Goal: Register for event/course

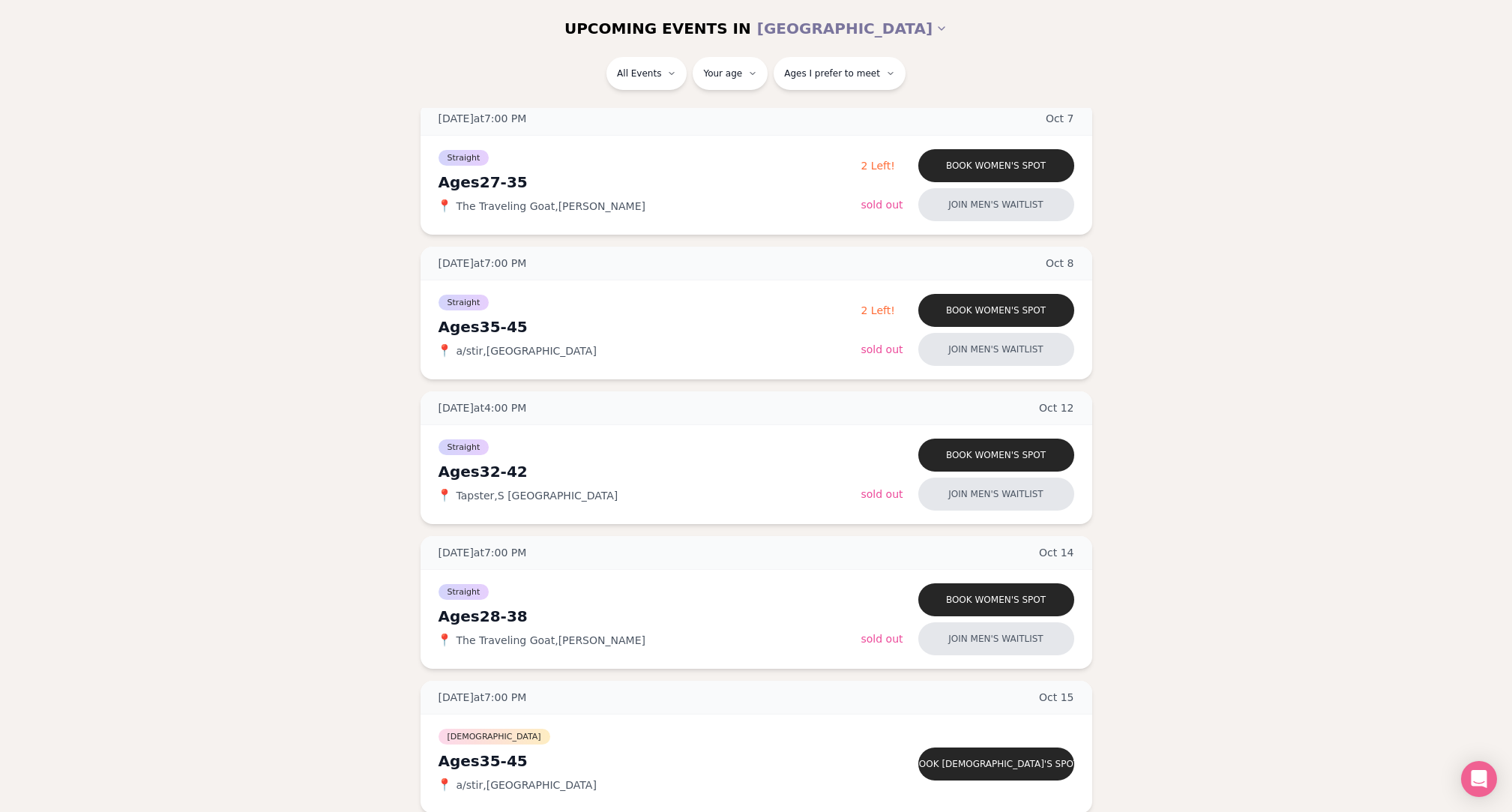
scroll to position [497, 0]
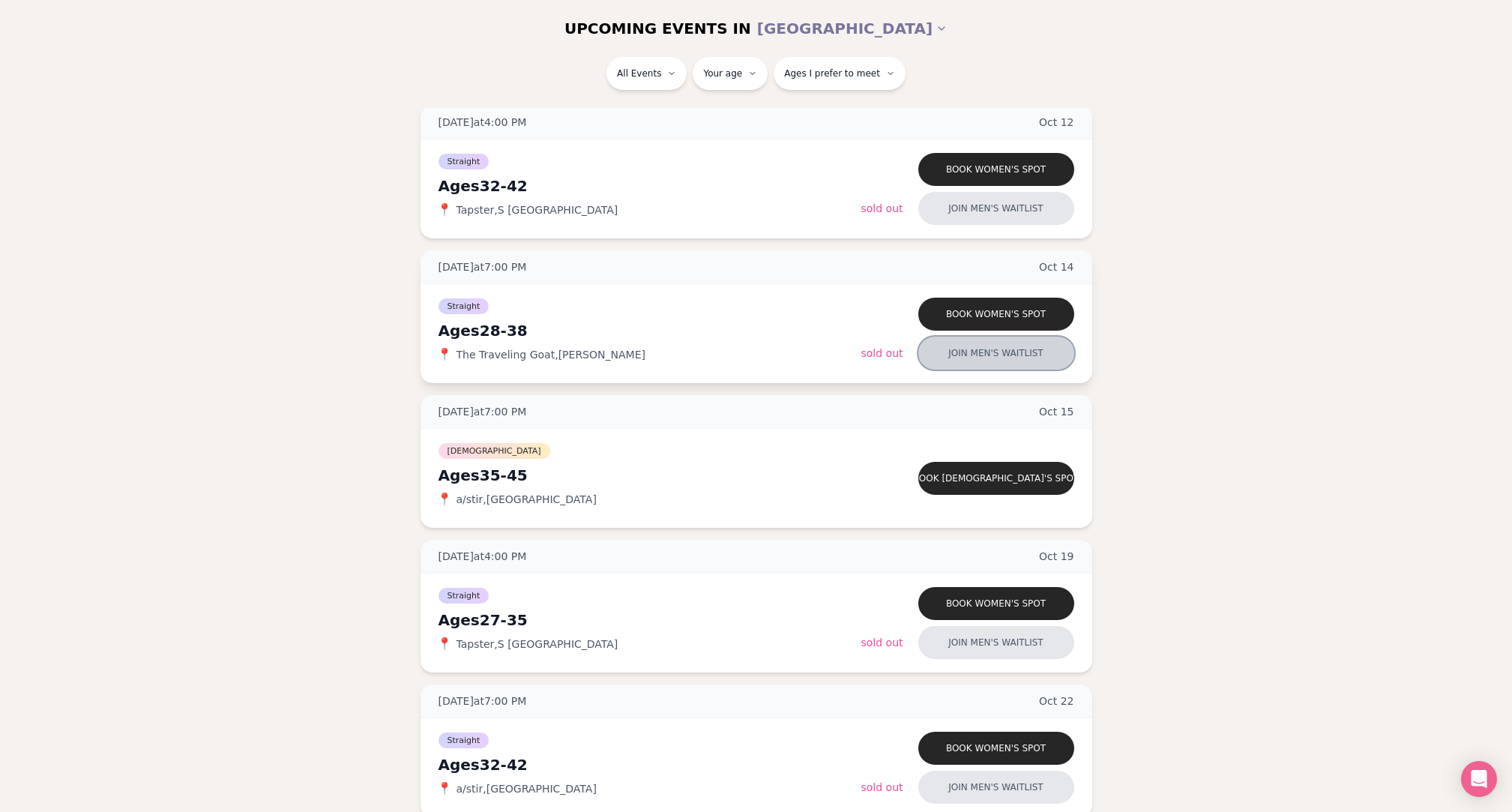
click at [1063, 362] on button "Join men's waitlist" at bounding box center [996, 354] width 156 height 33
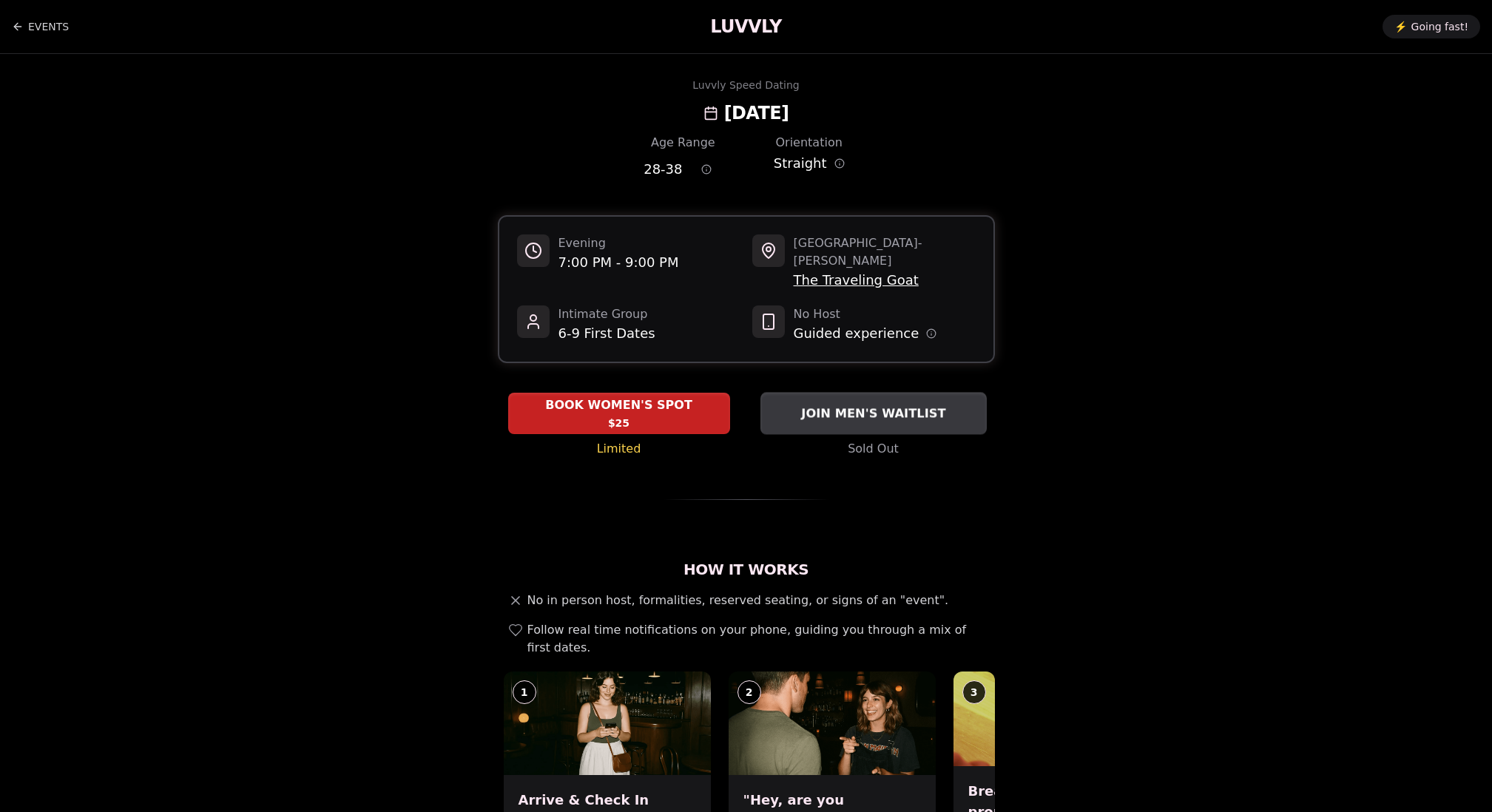
click at [894, 410] on button "JOIN MEN'S WAITLIST" at bounding box center [873, 412] width 226 height 42
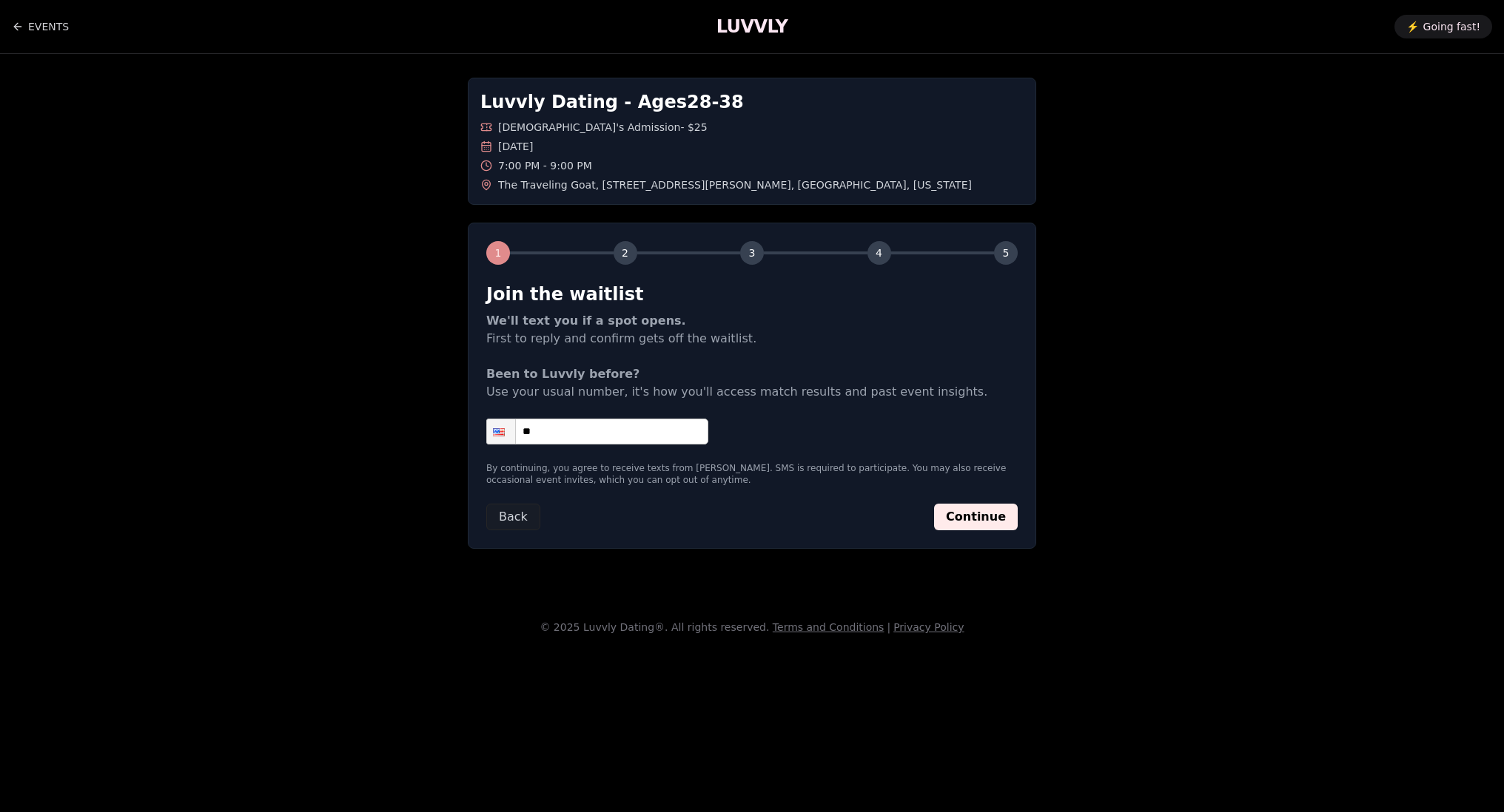
click at [677, 427] on input "**" at bounding box center [597, 431] width 222 height 26
type input "**********"
click at [972, 516] on button "Continue" at bounding box center [976, 517] width 84 height 27
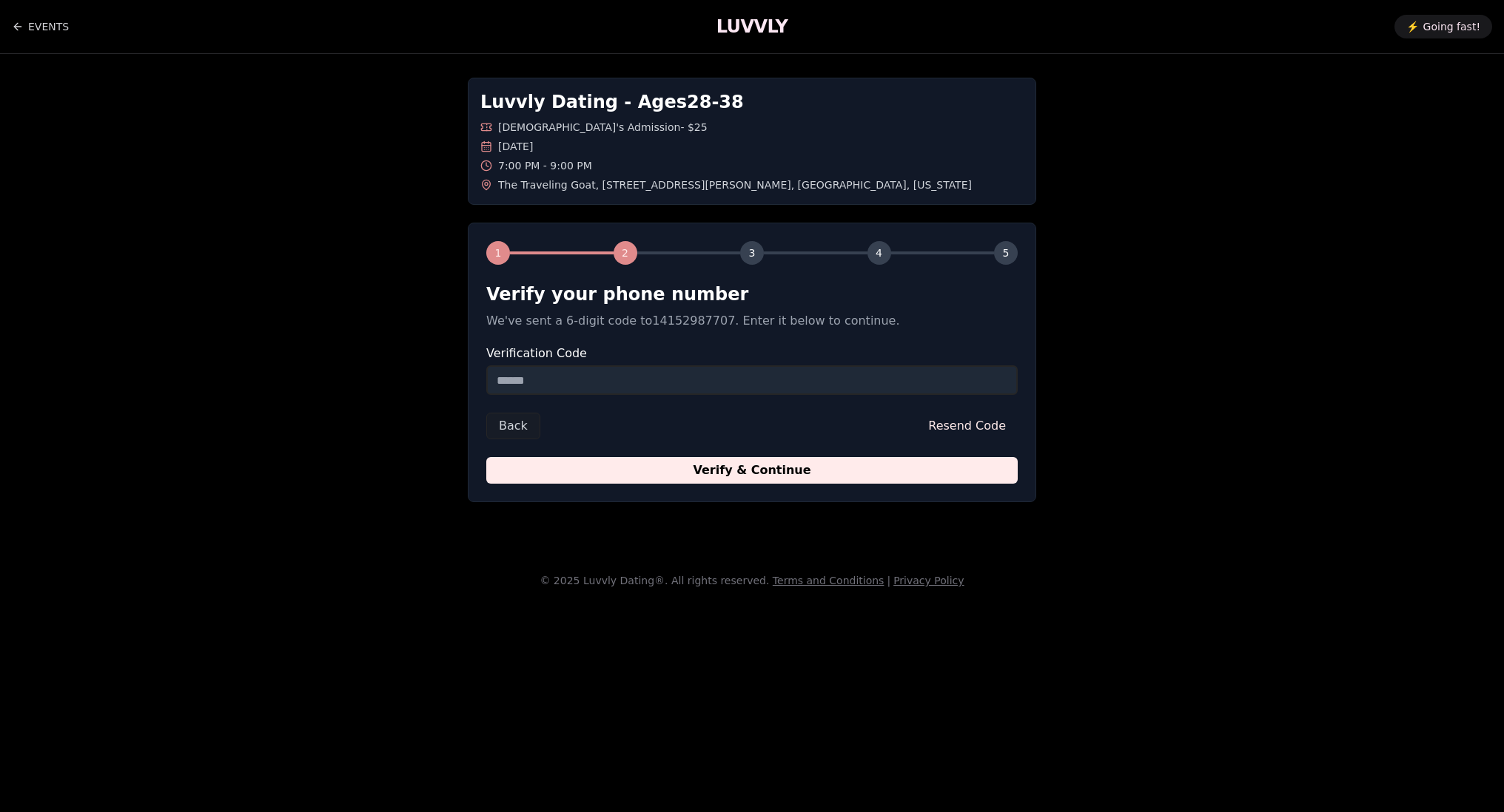
click at [832, 380] on input "Verification Code" at bounding box center [752, 380] width 532 height 29
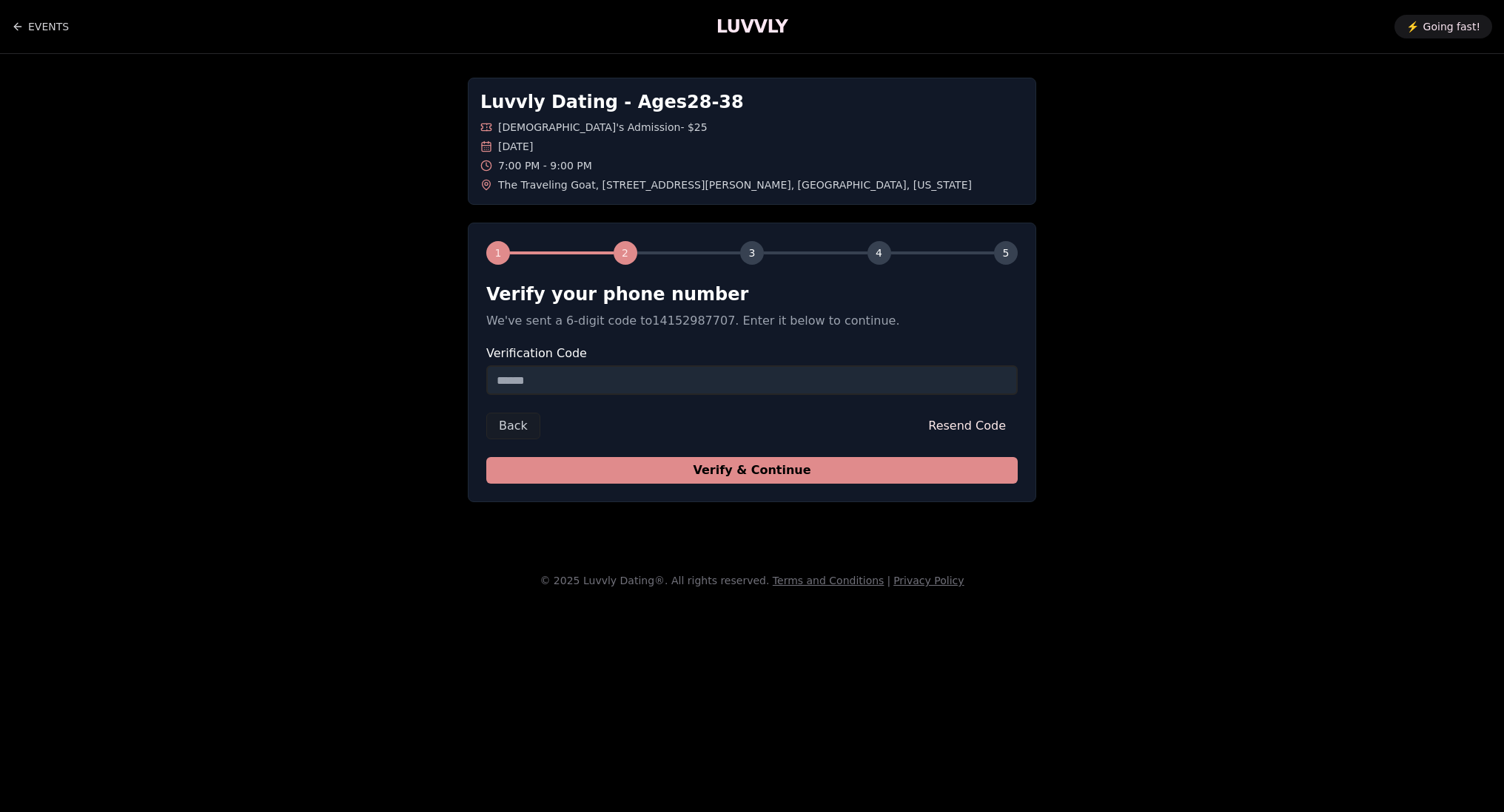
paste input "******"
type input "******"
click at [850, 475] on button "Verify & Continue" at bounding box center [752, 470] width 532 height 27
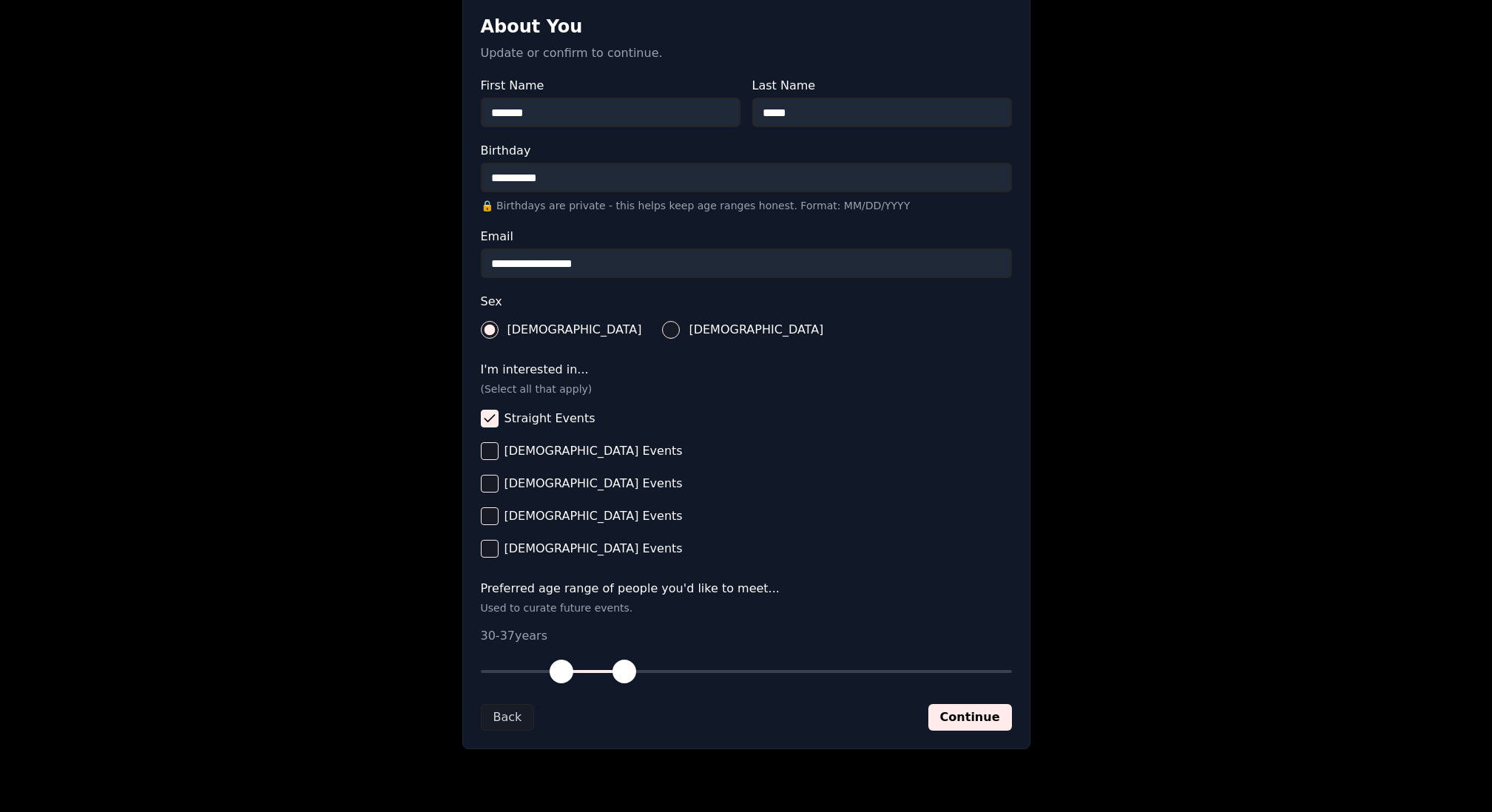
scroll to position [303, 0]
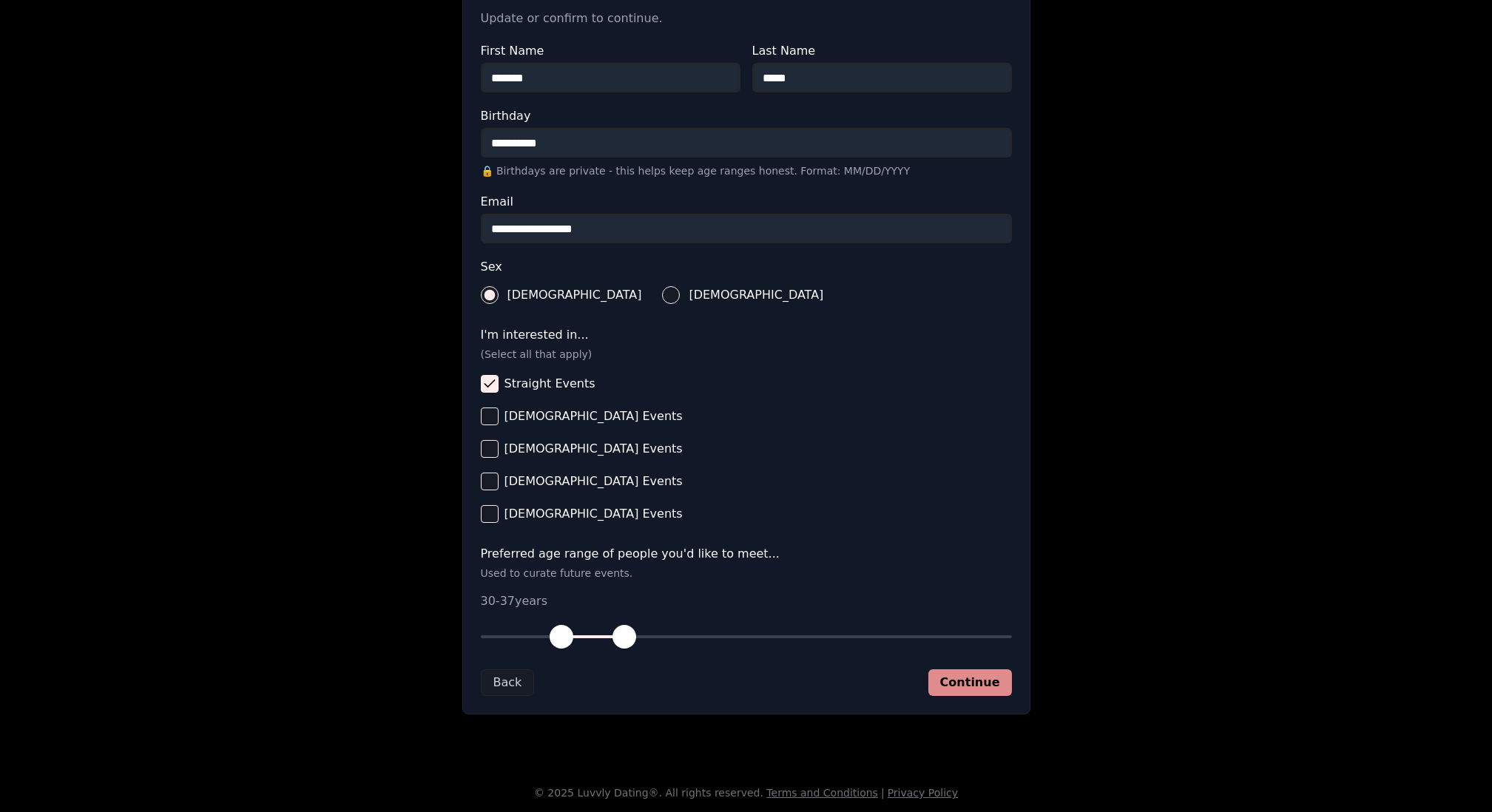
click at [955, 554] on button "Continue" at bounding box center [970, 683] width 84 height 27
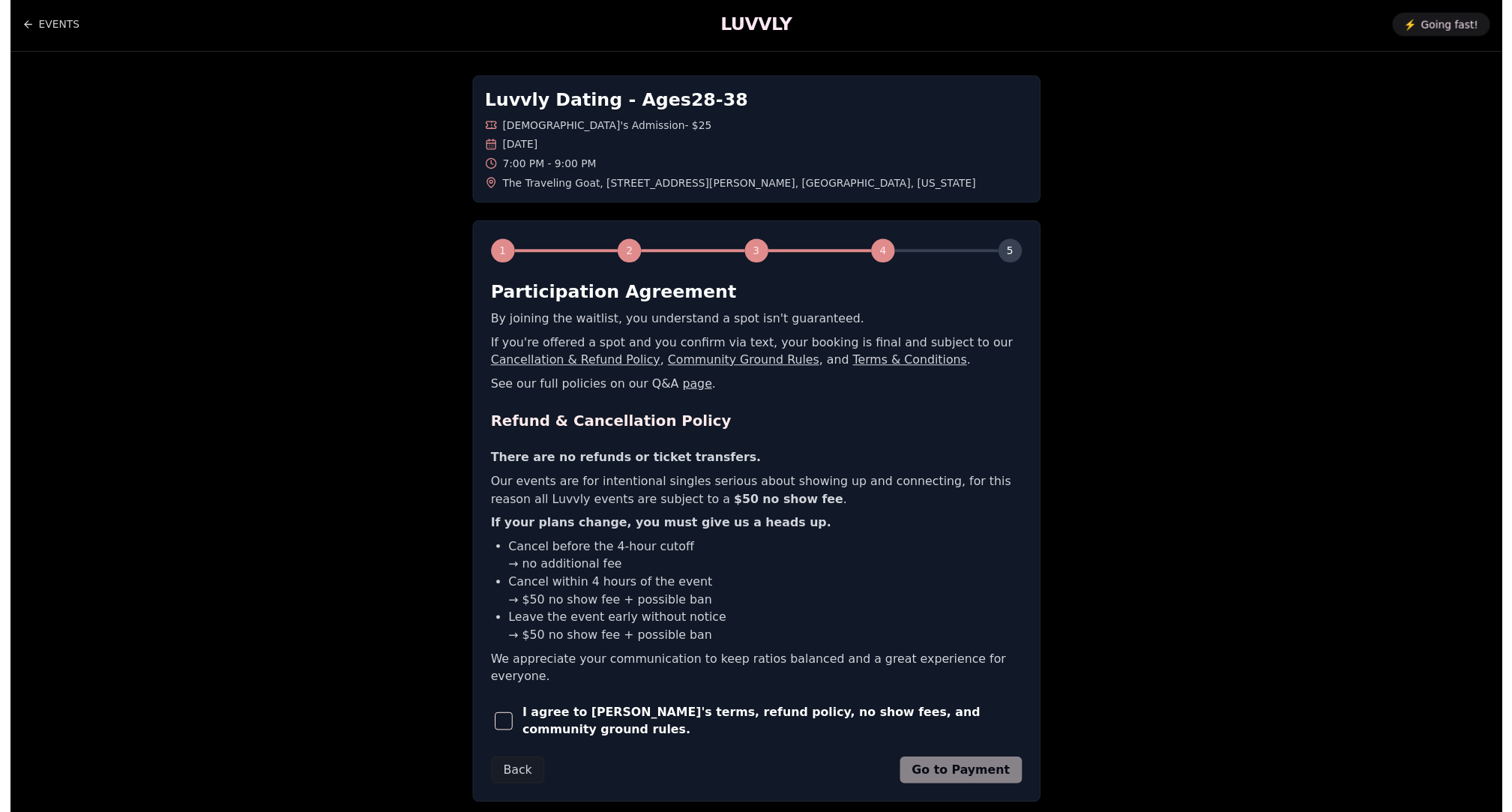
scroll to position [0, 0]
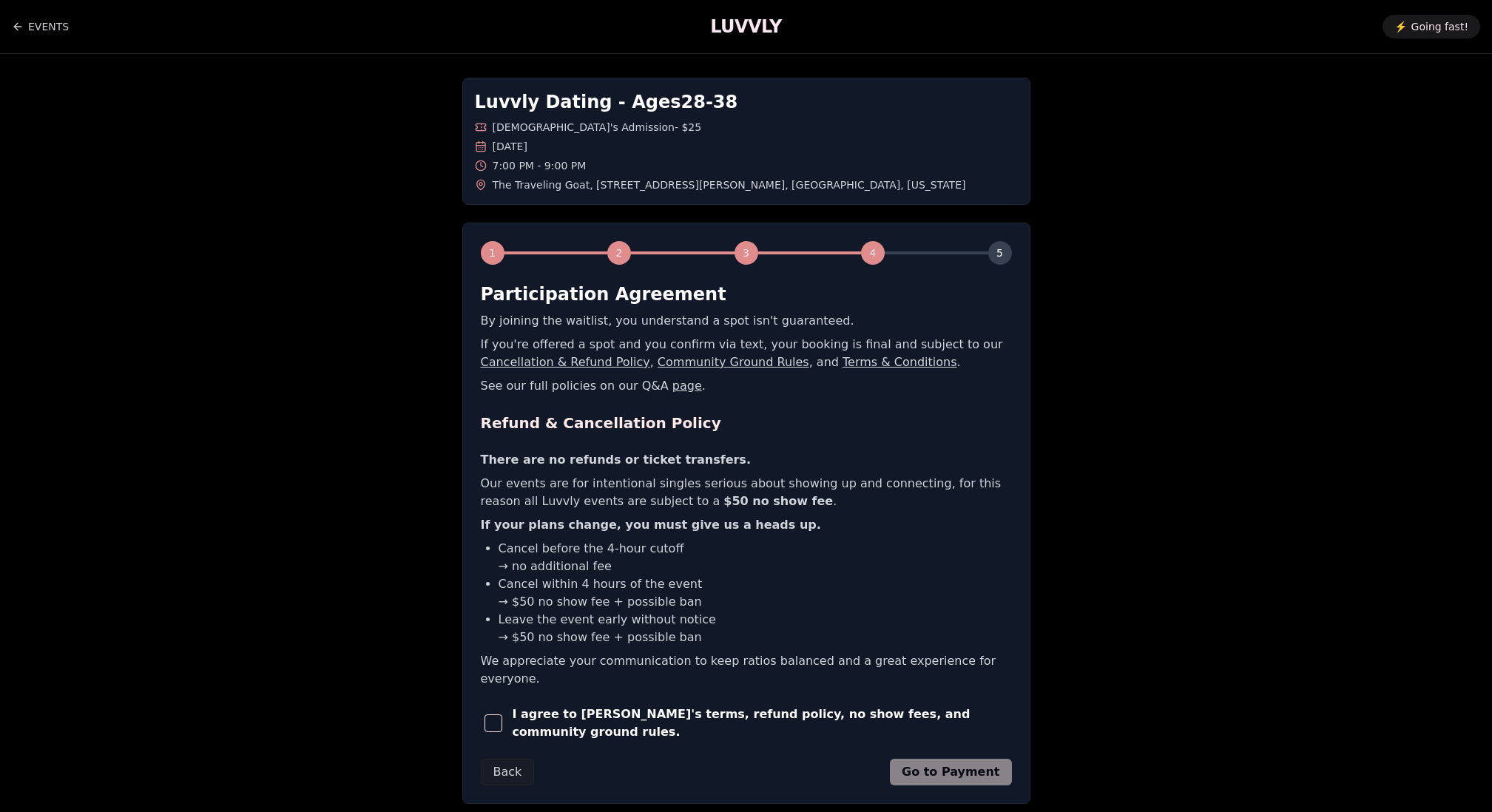
click at [806, 554] on form "Participation Agreement By joining the waitlist, you understand a spot isn't gu…" at bounding box center [746, 533] width 532 height 503
click at [823, 554] on span "I agree to [PERSON_NAME]'s terms, refund policy, no show fees, and community gr…" at bounding box center [761, 723] width 500 height 35
click at [832, 554] on span "I agree to [PERSON_NAME]'s terms, refund policy, no show fees, and community gr…" at bounding box center [761, 723] width 500 height 35
click at [818, 554] on div "I agree to [PERSON_NAME]'s terms, refund policy, no show fees, and community gr…" at bounding box center [746, 723] width 532 height 35
click at [485, 554] on button "button" at bounding box center [494, 724] width 26 height 33
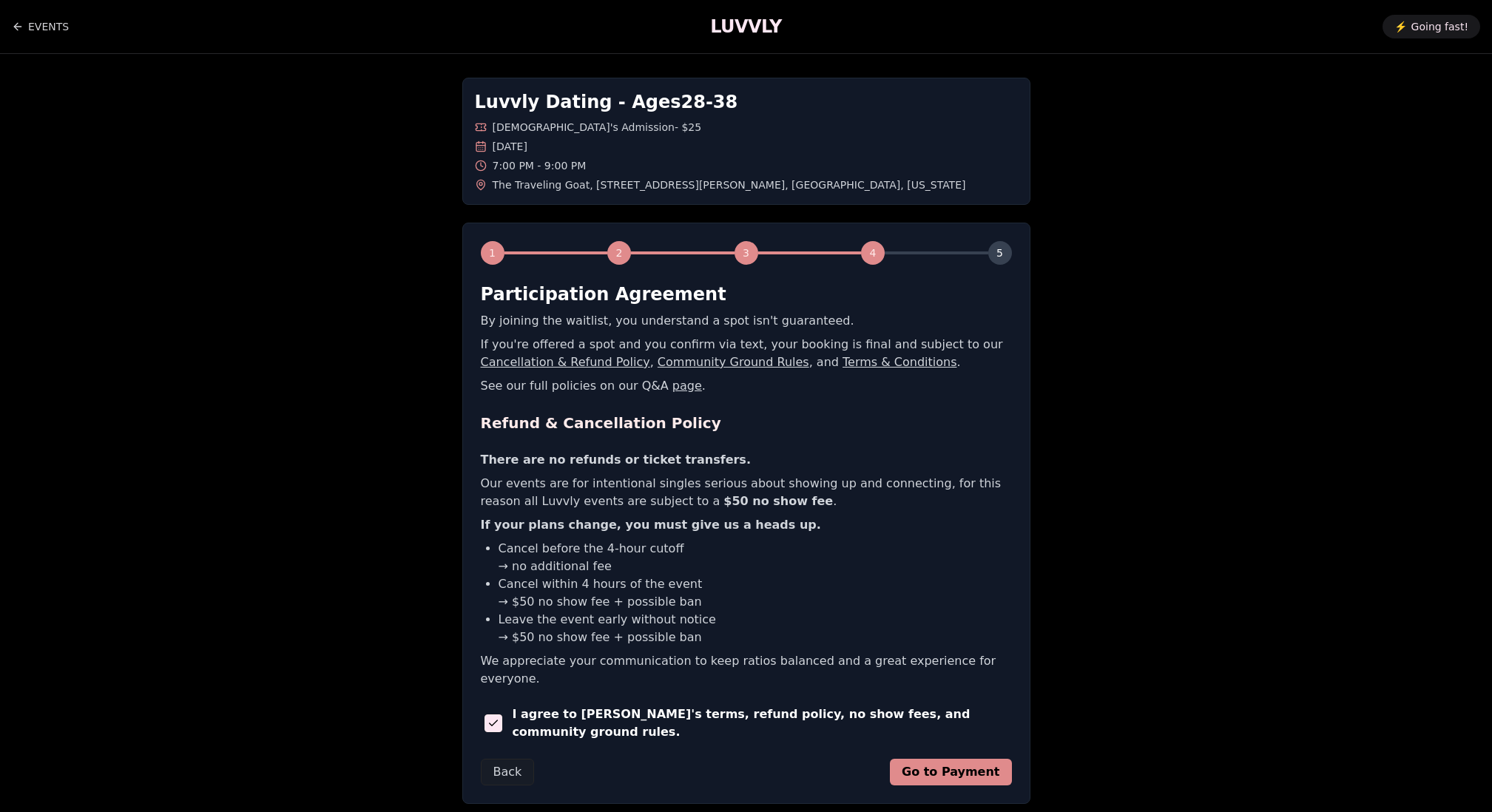
click at [915, 554] on button "Go to Payment" at bounding box center [950, 772] width 122 height 27
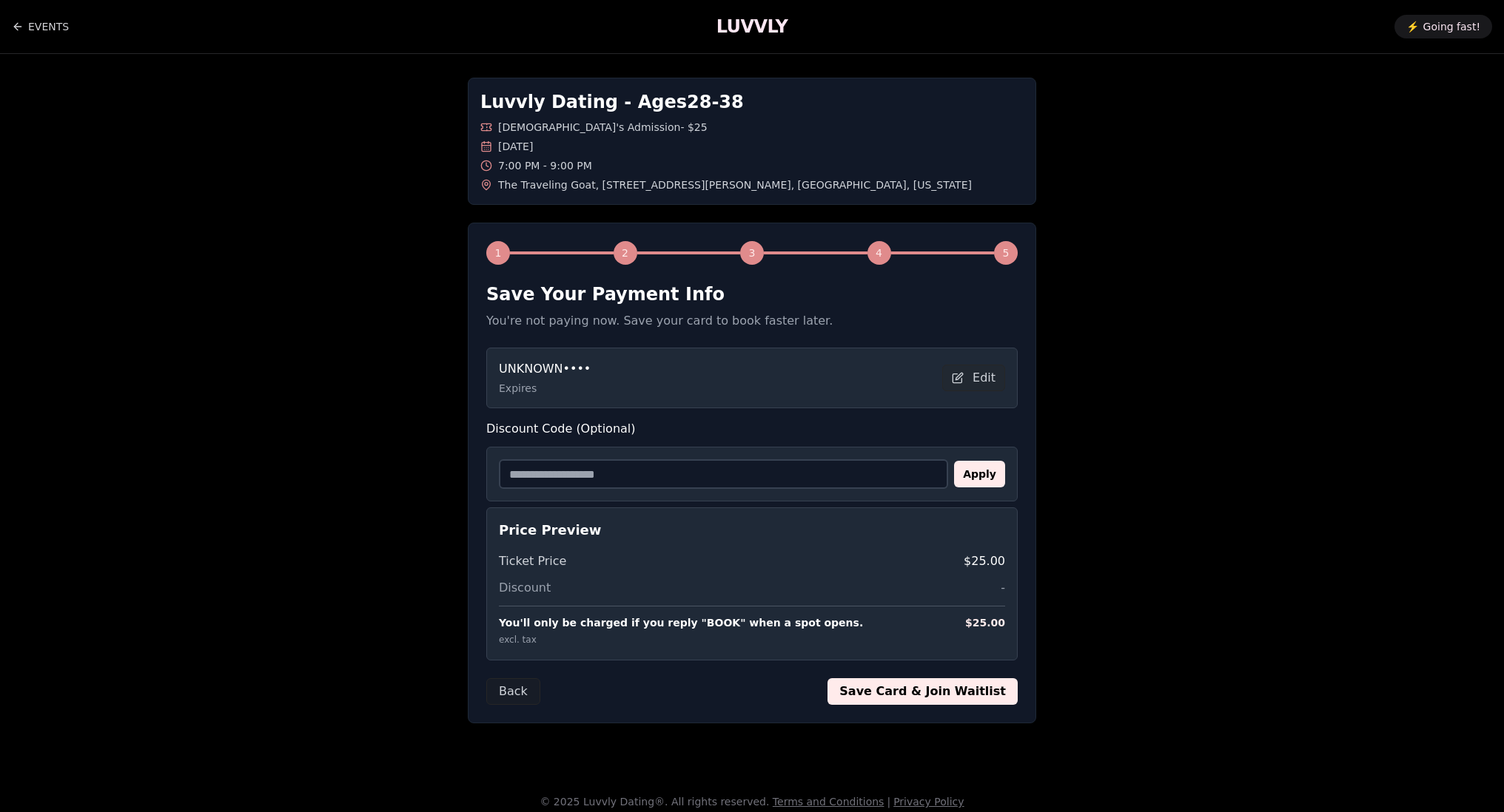
click at [971, 554] on button "Save Card & Join Waitlist" at bounding box center [922, 691] width 190 height 27
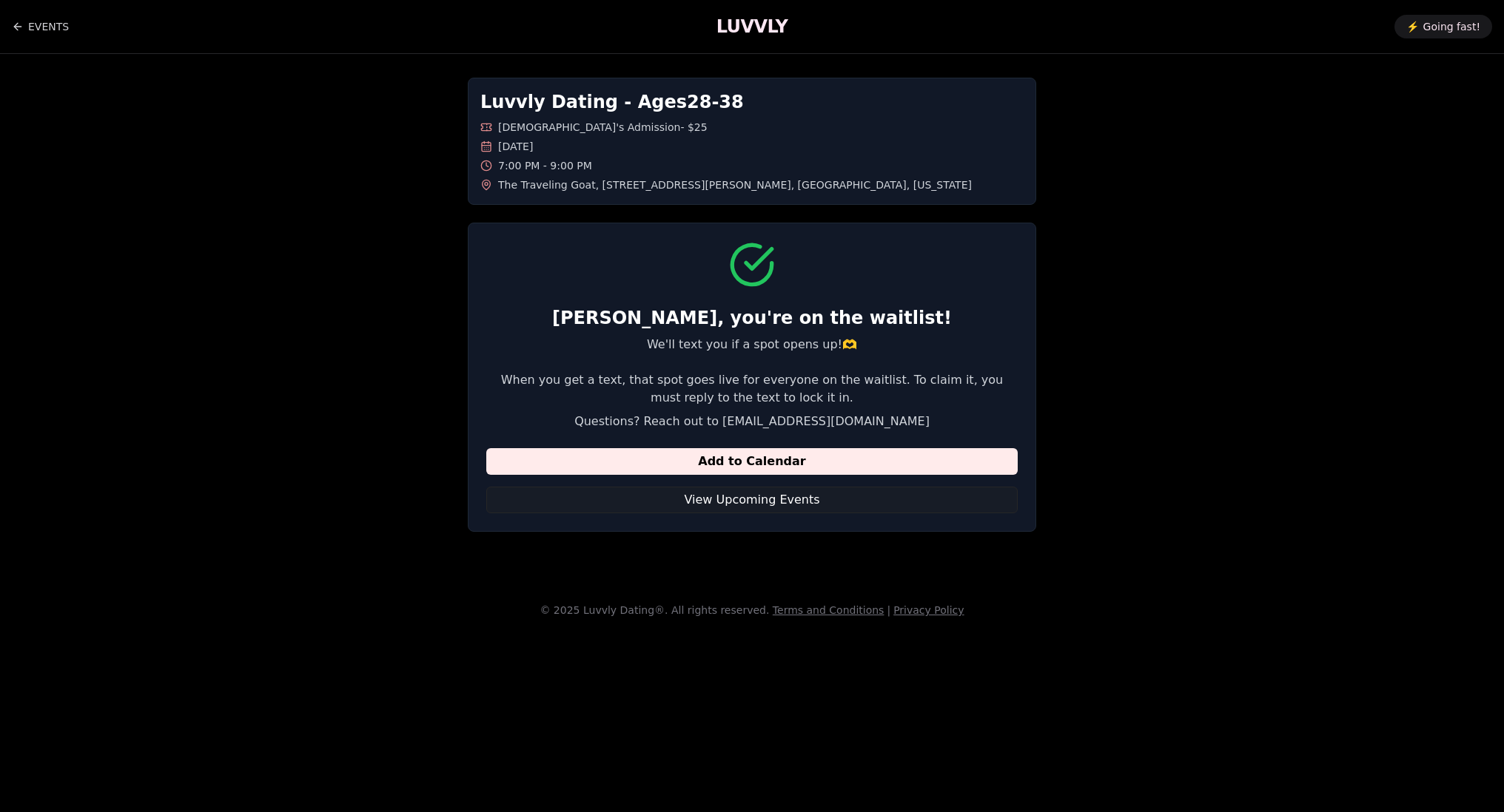
drag, startPoint x: 679, startPoint y: 96, endPoint x: 688, endPoint y: 153, distance: 57.7
click at [688, 153] on div "Luvvly Dating - Ages [DEMOGRAPHIC_DATA] [DEMOGRAPHIC_DATA]'s Admission - $25 [D…" at bounding box center [752, 141] width 568 height 127
click at [688, 153] on div "[DATE]" at bounding box center [751, 146] width 543 height 15
click at [685, 209] on div "Luvvly Dating - Ages [DEMOGRAPHIC_DATA] [DEMOGRAPHIC_DATA]'s Admission - $25 [D…" at bounding box center [752, 305] width 568 height 454
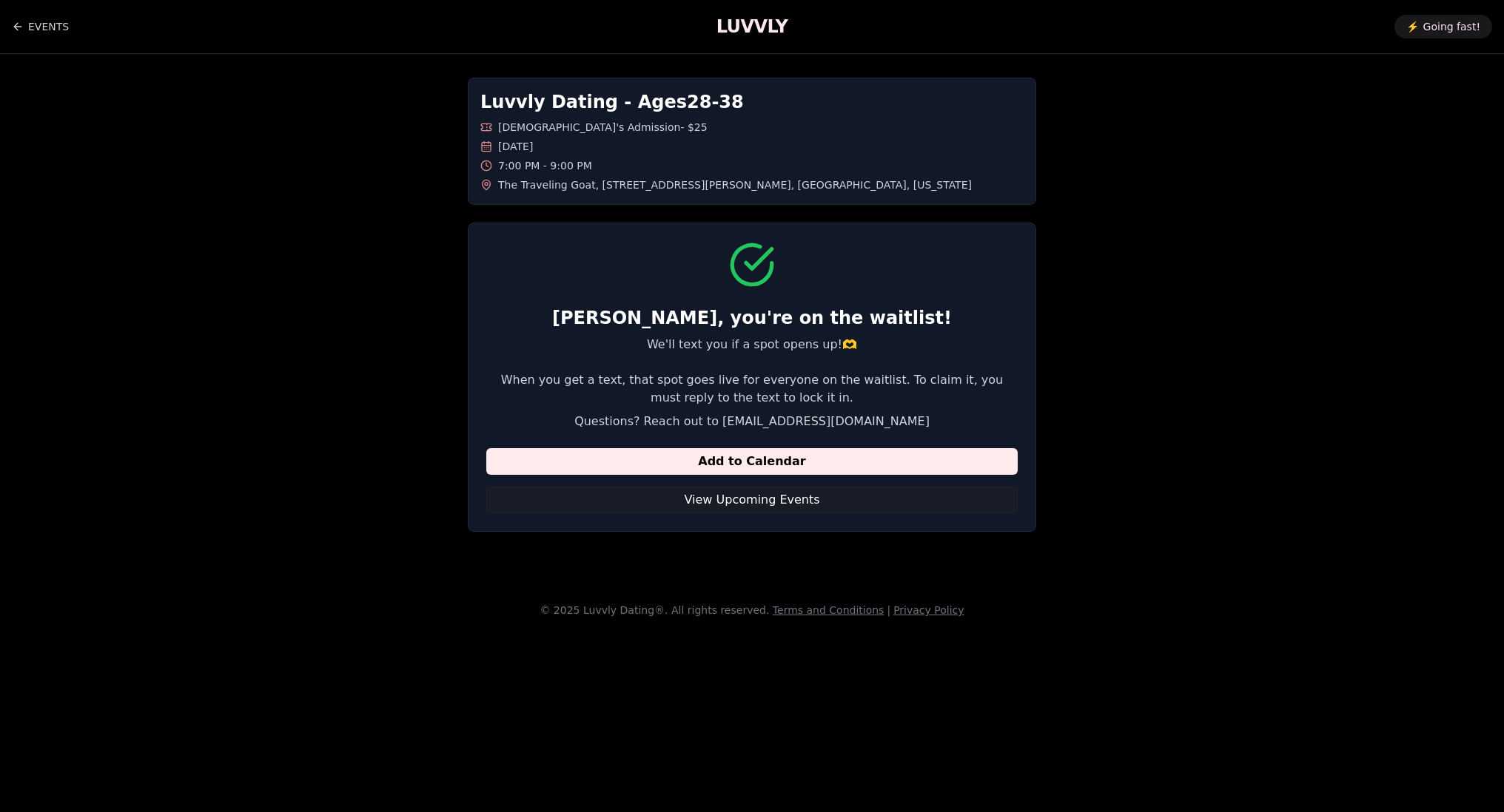
drag, startPoint x: 698, startPoint y: 111, endPoint x: 702, endPoint y: 153, distance: 42.2
click at [702, 153] on div "Luvvly Dating - Ages [DEMOGRAPHIC_DATA] [DEMOGRAPHIC_DATA]'s Admission - $25 [D…" at bounding box center [752, 141] width 568 height 127
click at [702, 153] on div "[DATE]" at bounding box center [751, 146] width 543 height 15
click at [29, 39] on link "EVENTS" at bounding box center [41, 27] width 57 height 29
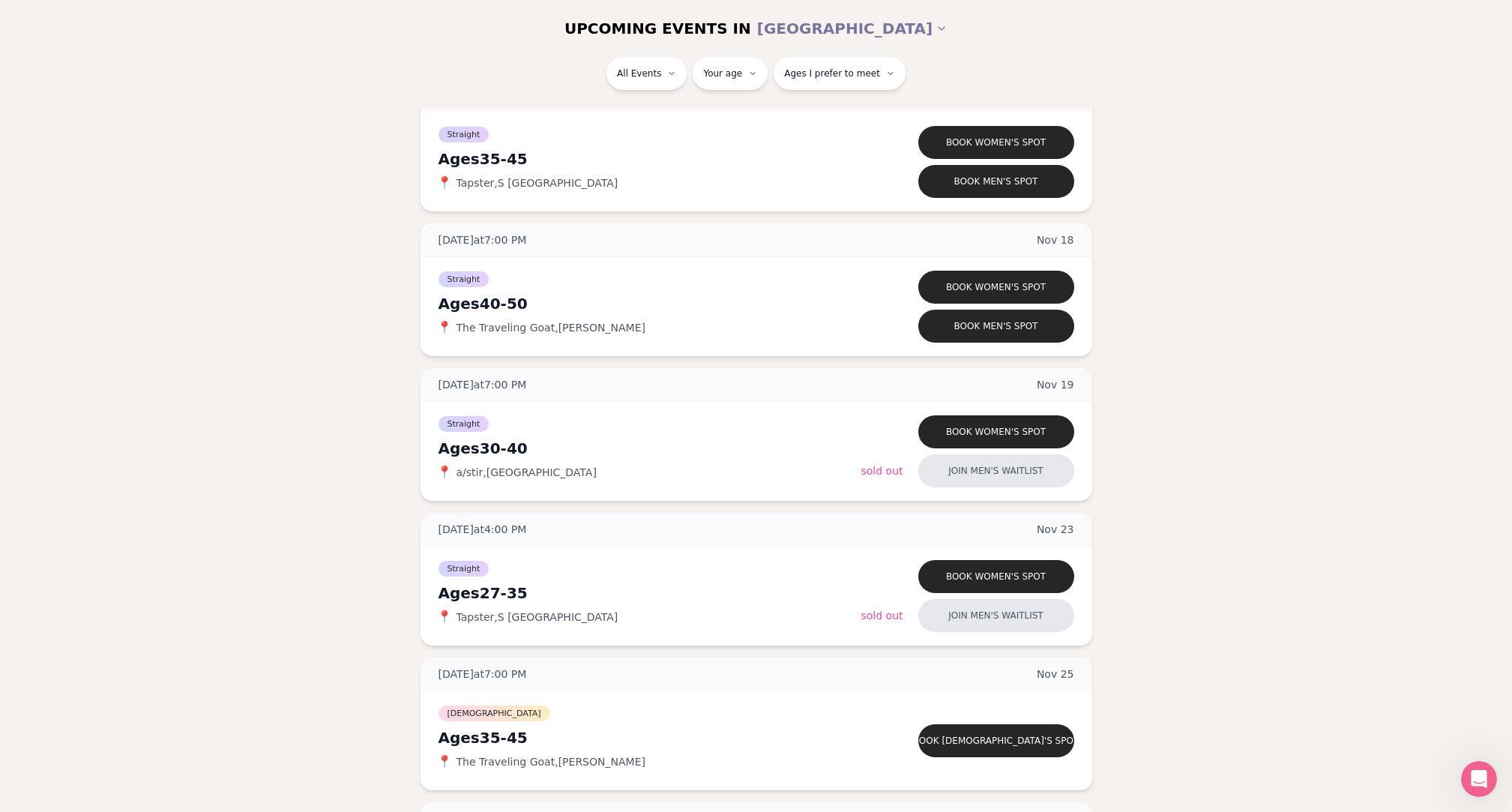
scroll to position [2407, 0]
